Goal: Book appointment/travel/reservation

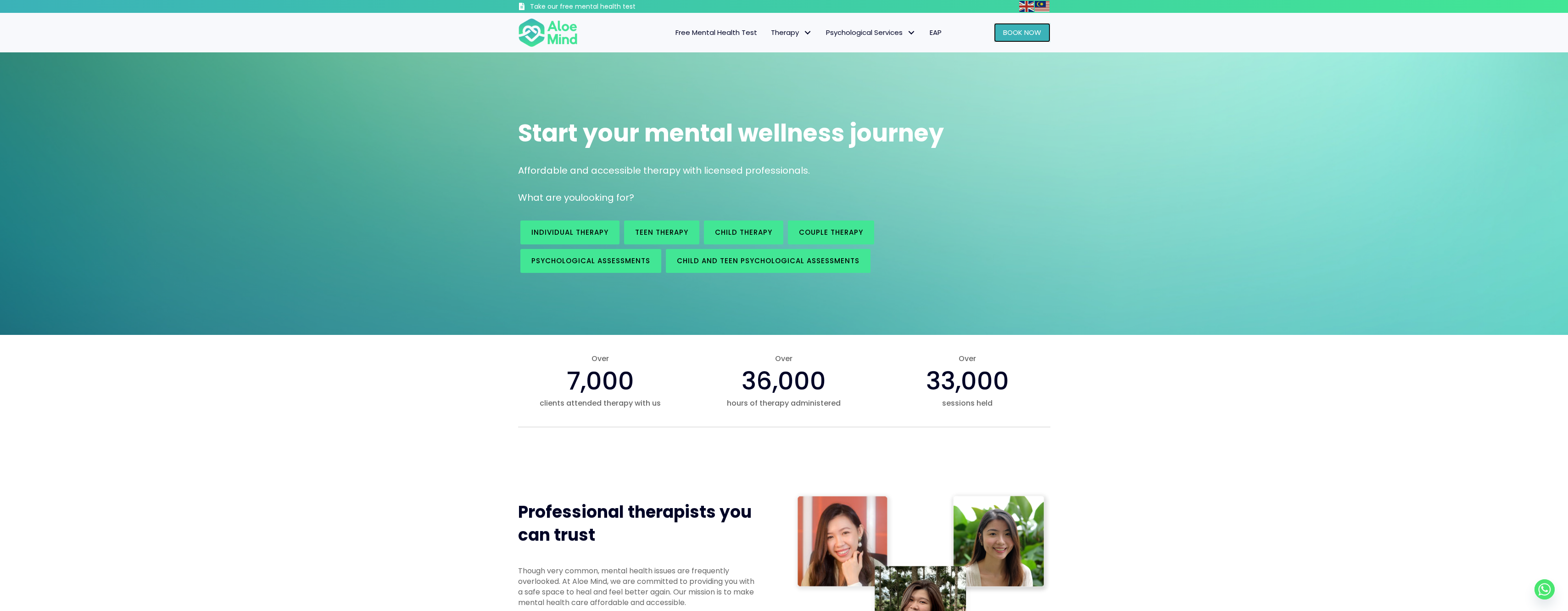
click at [1033, 37] on span "Book Now" at bounding box center [1022, 32] width 38 height 10
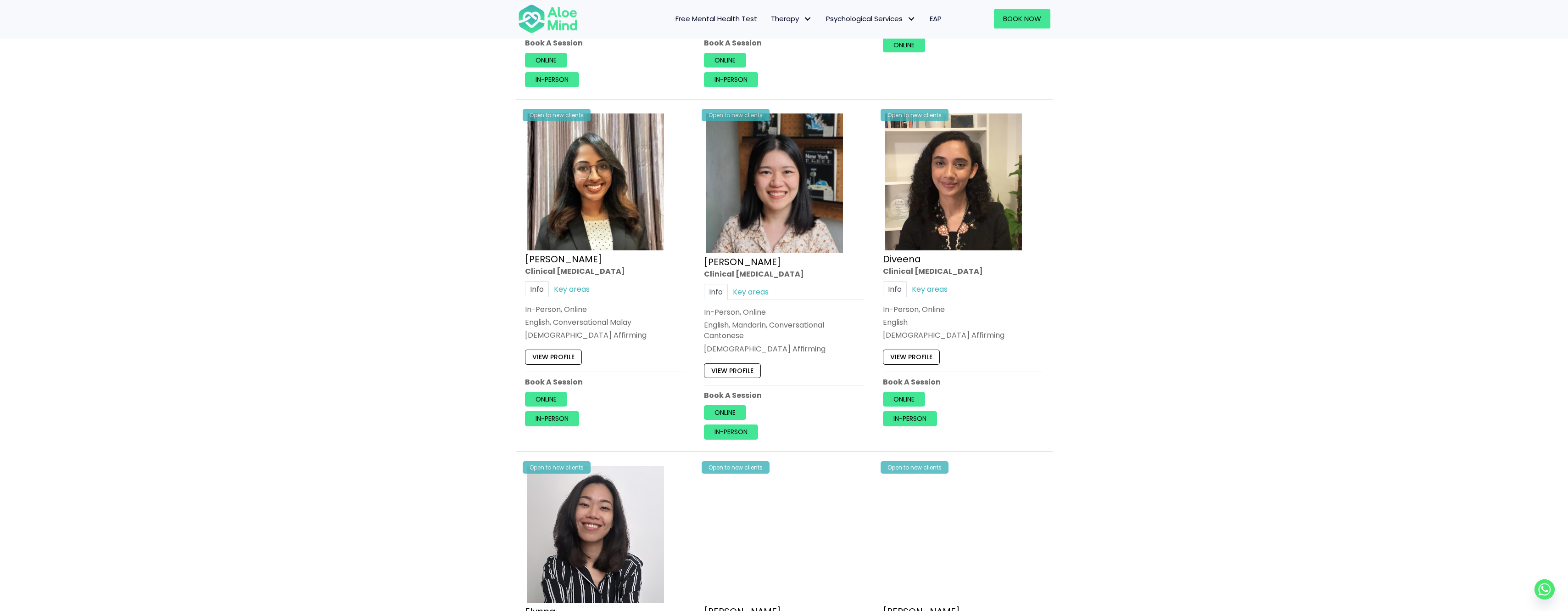
scroll to position [1102, 0]
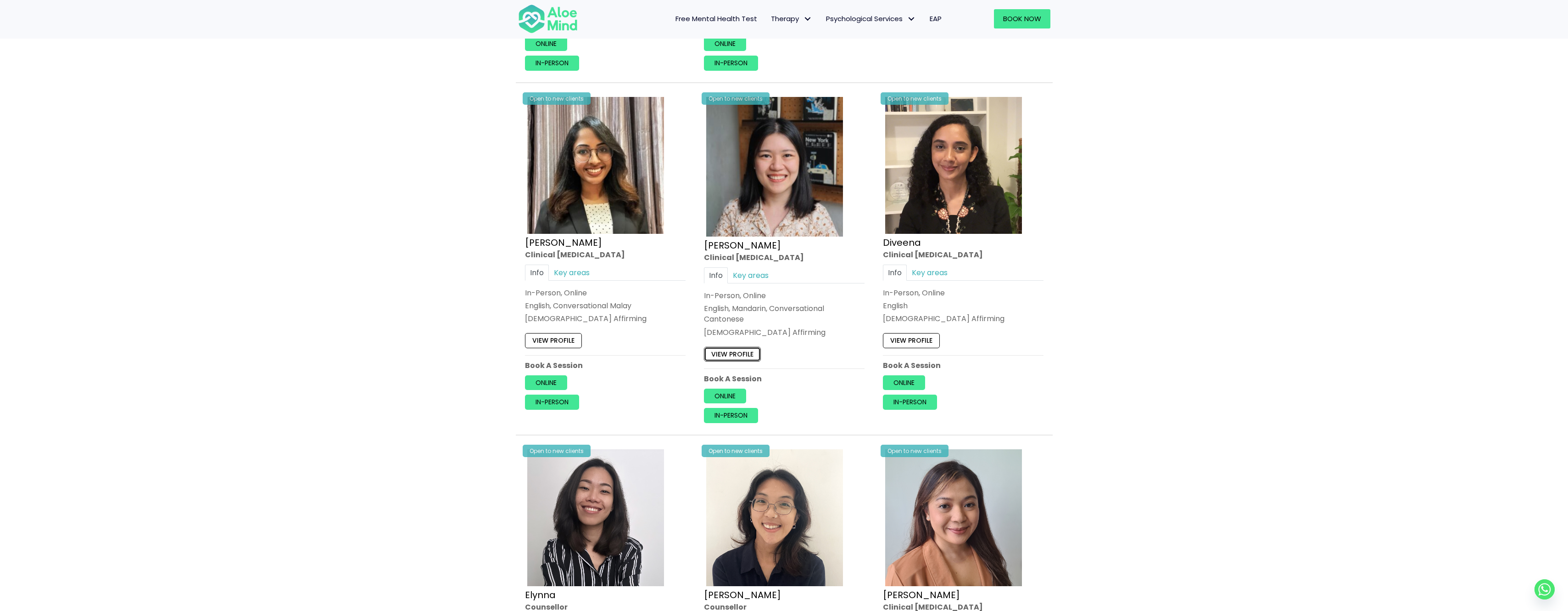
click at [744, 349] on link "View profile" at bounding box center [732, 353] width 57 height 15
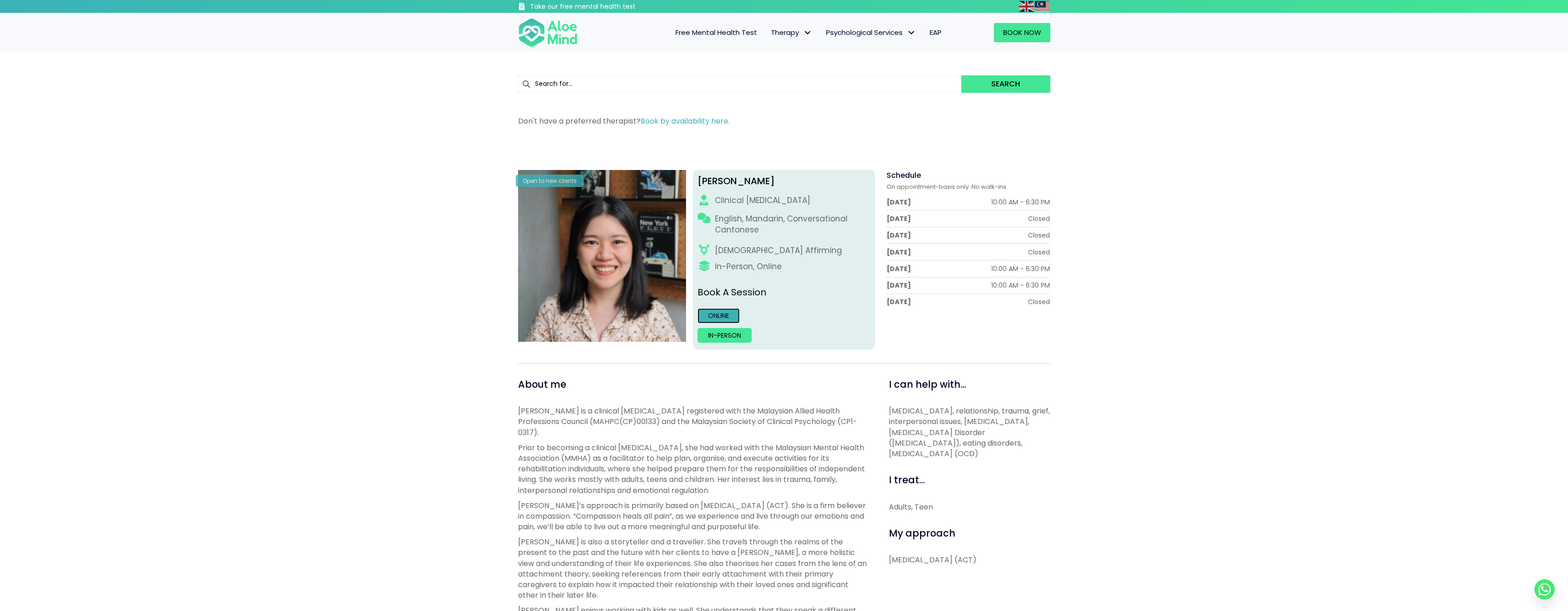
click at [732, 319] on link "Online" at bounding box center [719, 316] width 42 height 15
